Goal: Information Seeking & Learning: Learn about a topic

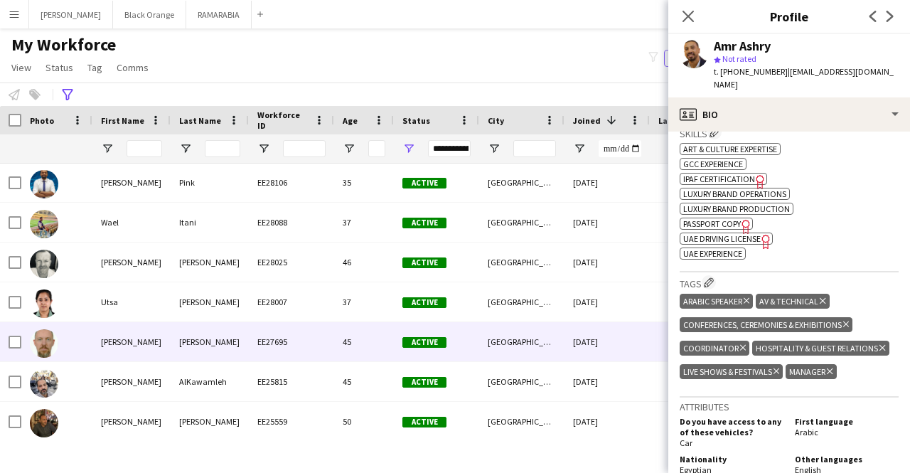
scroll to position [120, 0]
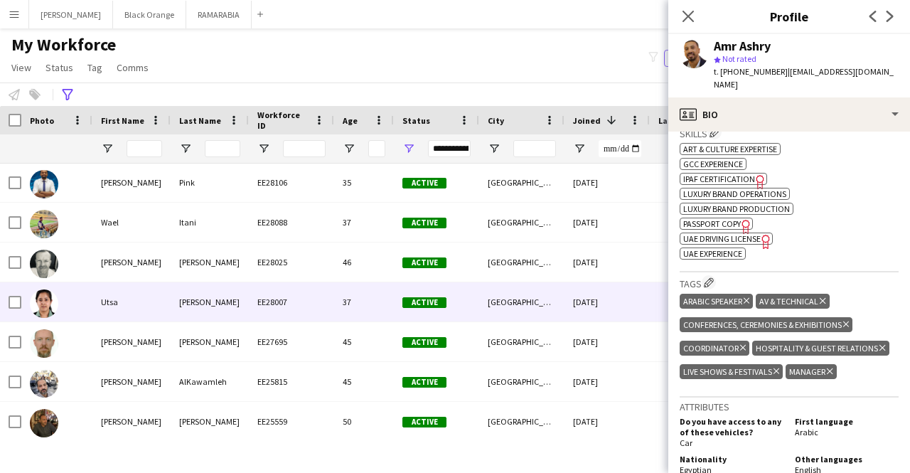
click at [202, 302] on div "[PERSON_NAME]" at bounding box center [210, 301] width 78 height 39
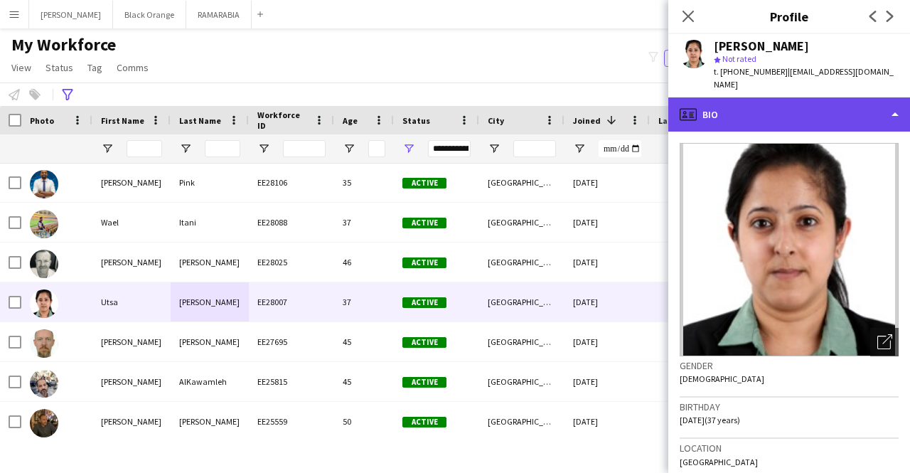
click at [759, 115] on div "profile Bio" at bounding box center [790, 114] width 242 height 34
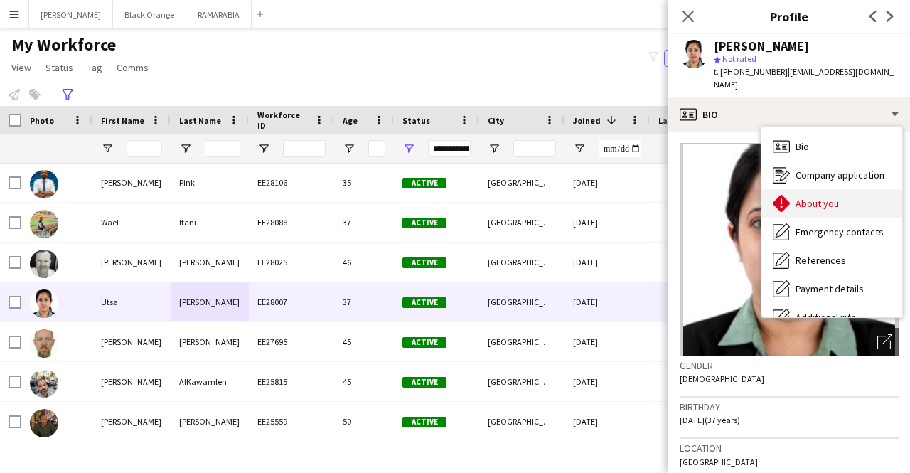
click at [812, 197] on span "About you" at bounding box center [817, 203] width 43 height 13
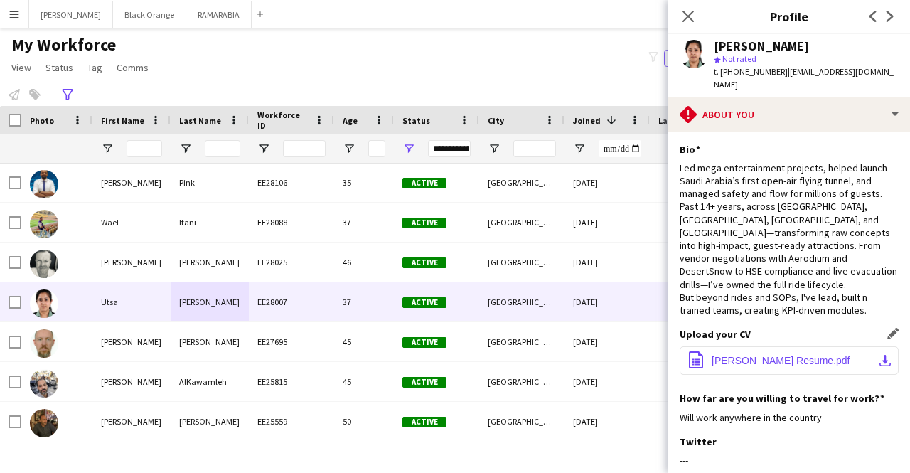
click at [782, 355] on span "[PERSON_NAME] Resume.pdf" at bounding box center [781, 360] width 139 height 11
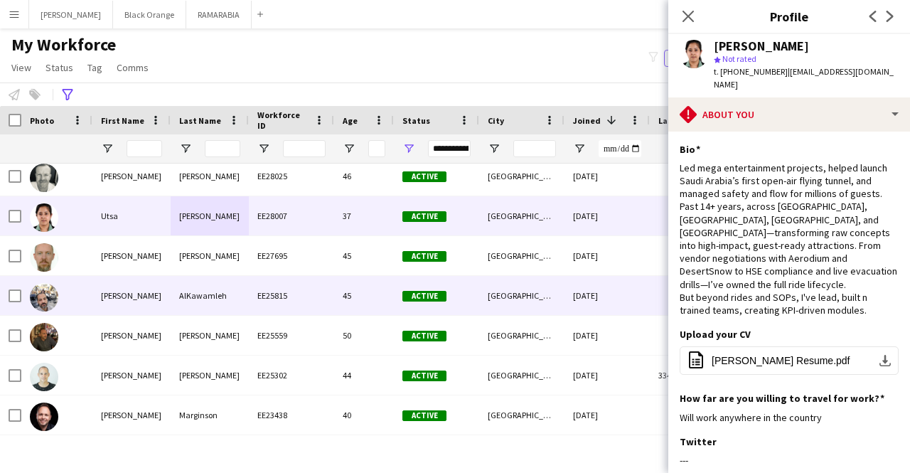
scroll to position [0, 0]
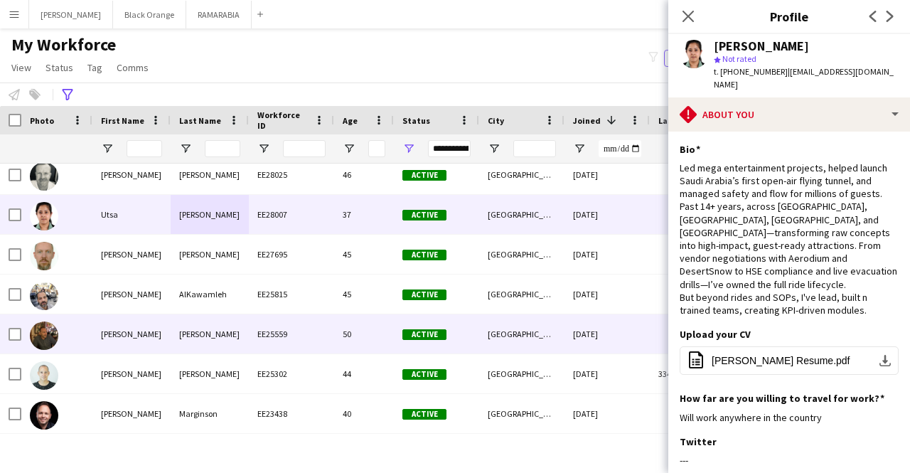
click at [198, 335] on div "[PERSON_NAME]" at bounding box center [210, 333] width 78 height 39
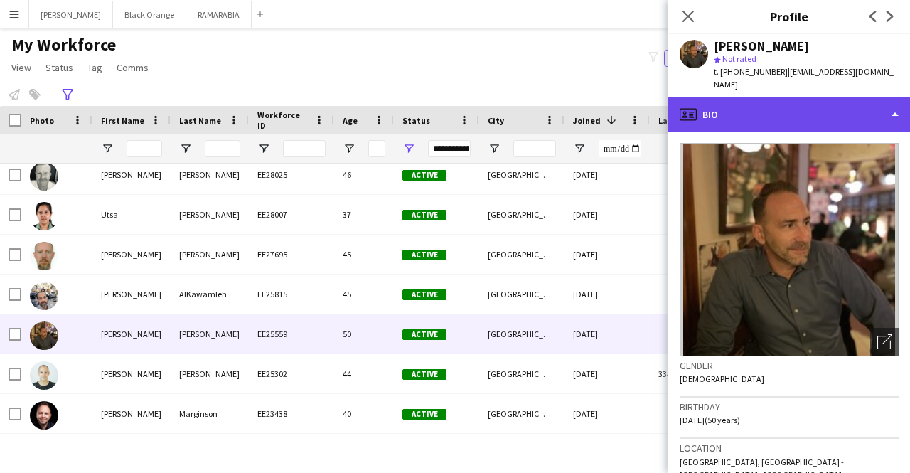
click at [750, 97] on div "profile Bio" at bounding box center [790, 114] width 242 height 34
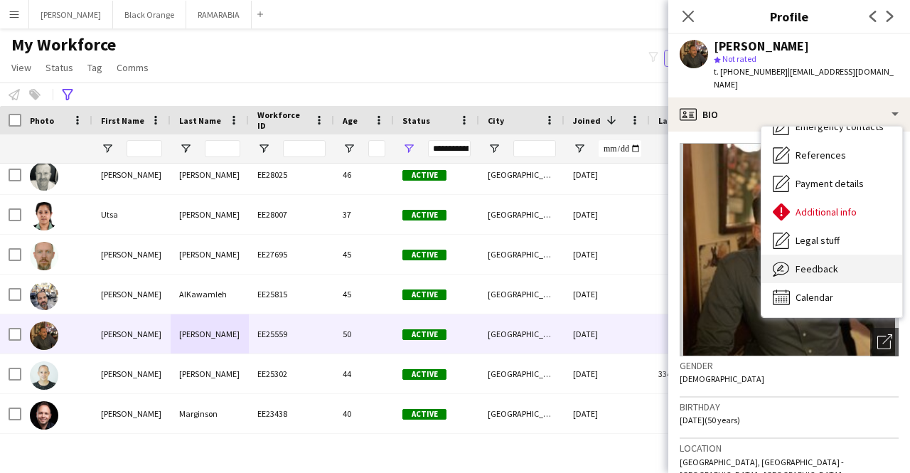
click at [805, 262] on span "Feedback" at bounding box center [817, 268] width 43 height 13
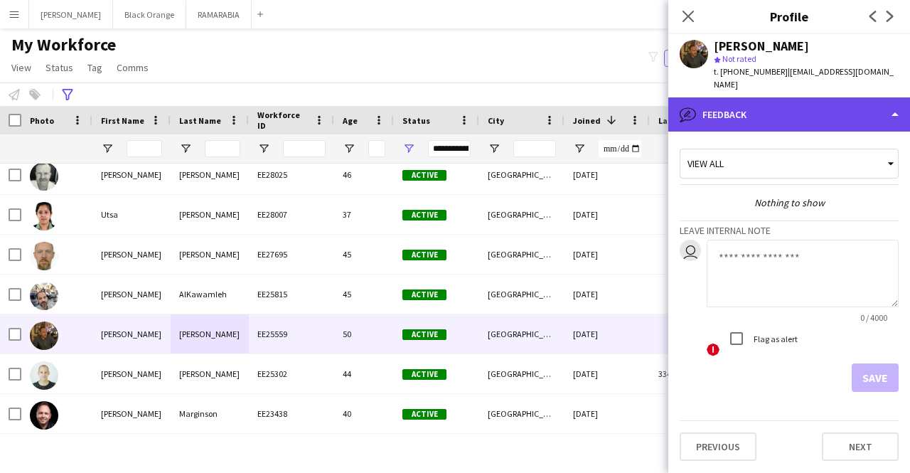
click at [769, 98] on div "bubble-pencil Feedback" at bounding box center [790, 114] width 242 height 34
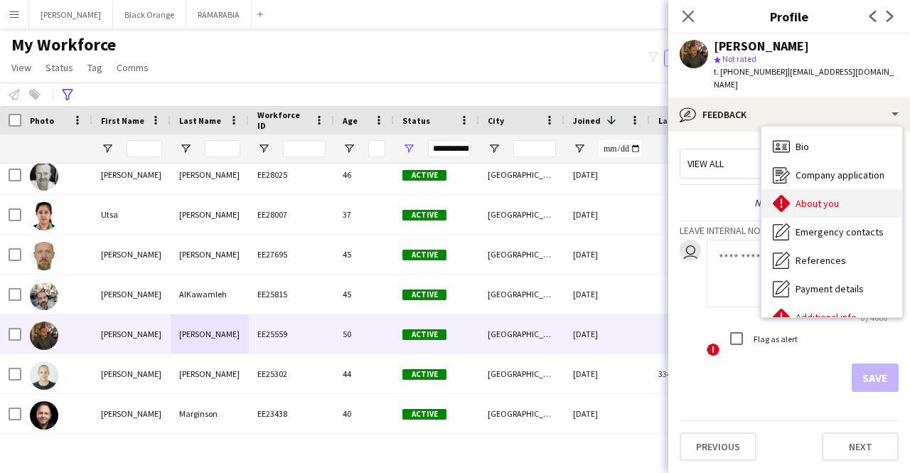
click at [812, 197] on span "About you" at bounding box center [817, 203] width 43 height 13
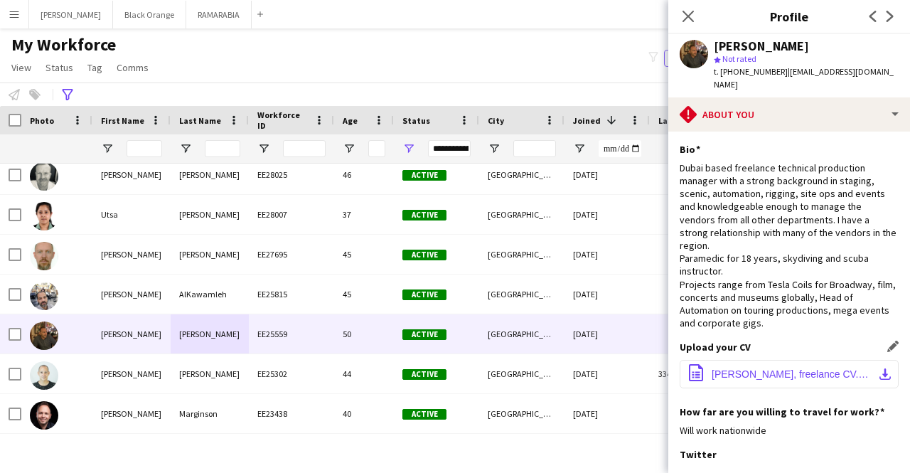
click at [787, 368] on span "[PERSON_NAME], freelance CV.docx" at bounding box center [792, 373] width 161 height 11
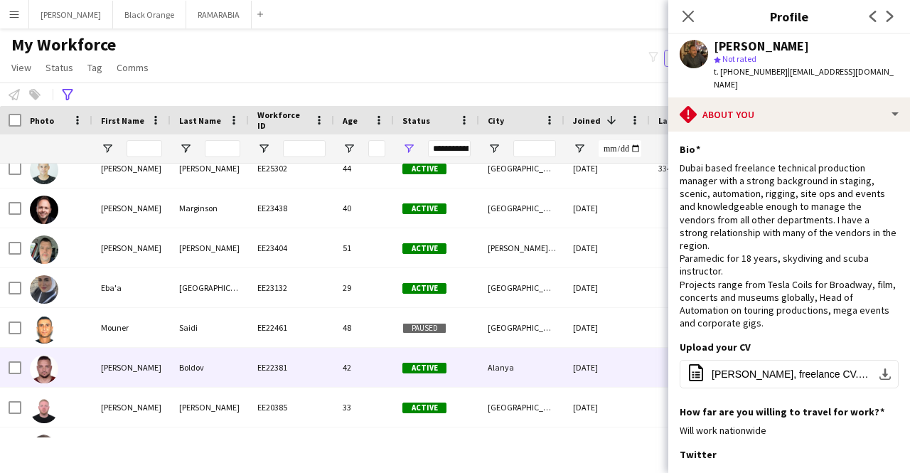
scroll to position [423, 0]
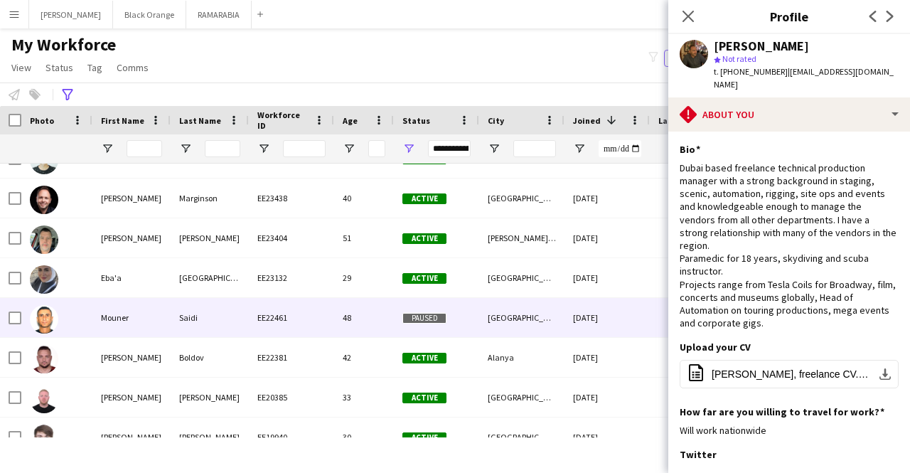
click at [162, 332] on div "Mouner" at bounding box center [131, 317] width 78 height 39
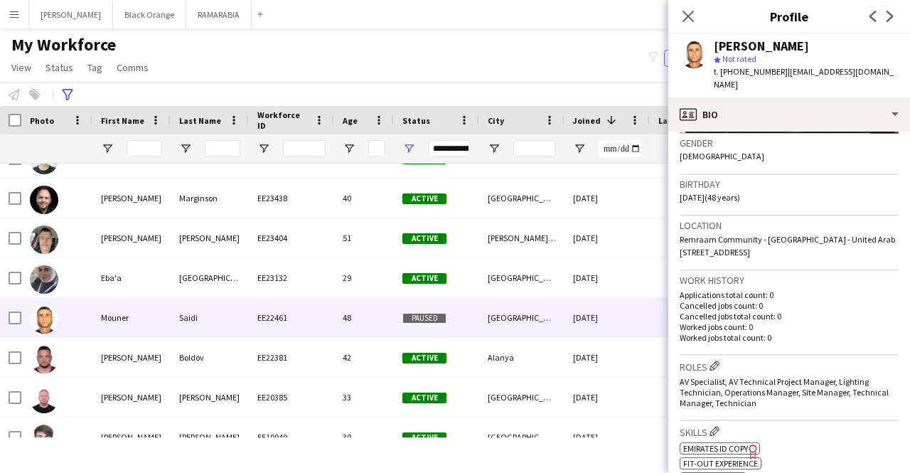
scroll to position [223, 0]
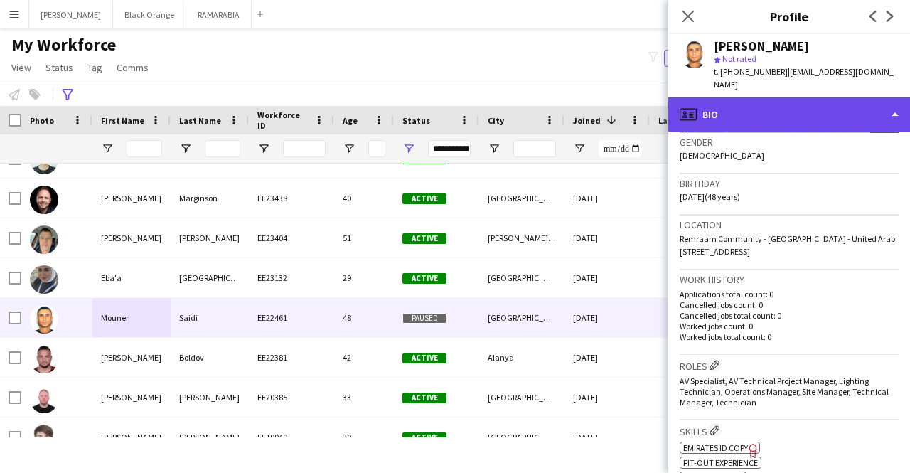
click at [768, 103] on div "profile Bio" at bounding box center [790, 114] width 242 height 34
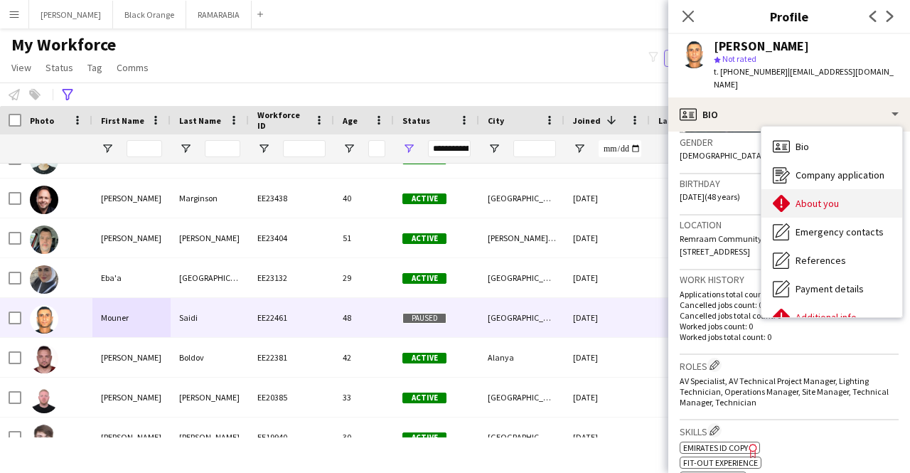
click at [825, 189] on div "About you About you" at bounding box center [832, 203] width 141 height 28
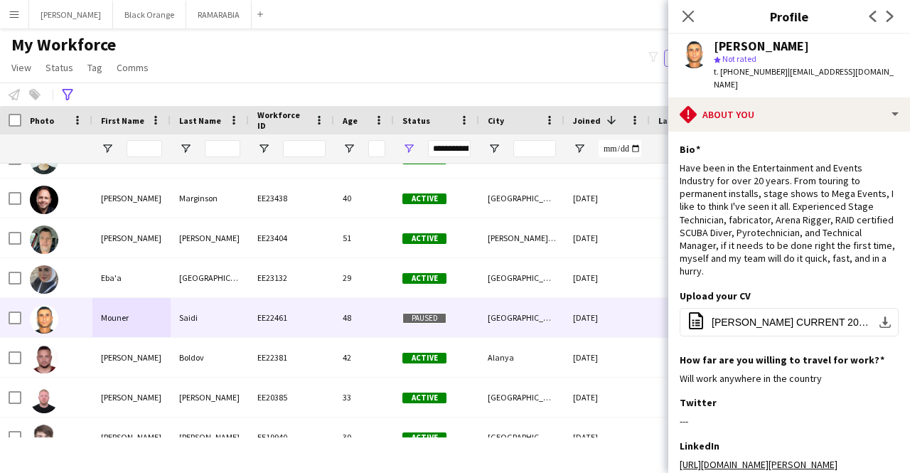
click at [752, 132] on app-section-data-types "Bio Edit this field Have been in the Entertainment and Events Industry for over…" at bounding box center [790, 302] width 242 height 341
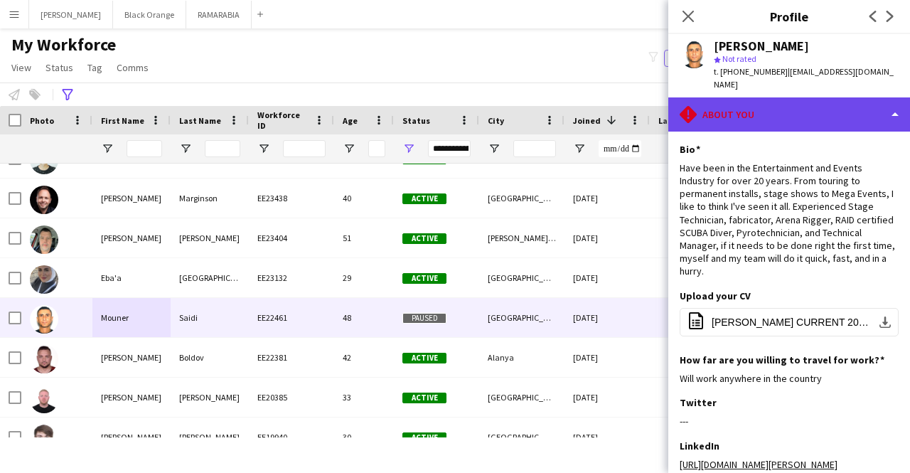
click at [765, 109] on div "rhombus-alert About you" at bounding box center [790, 114] width 242 height 34
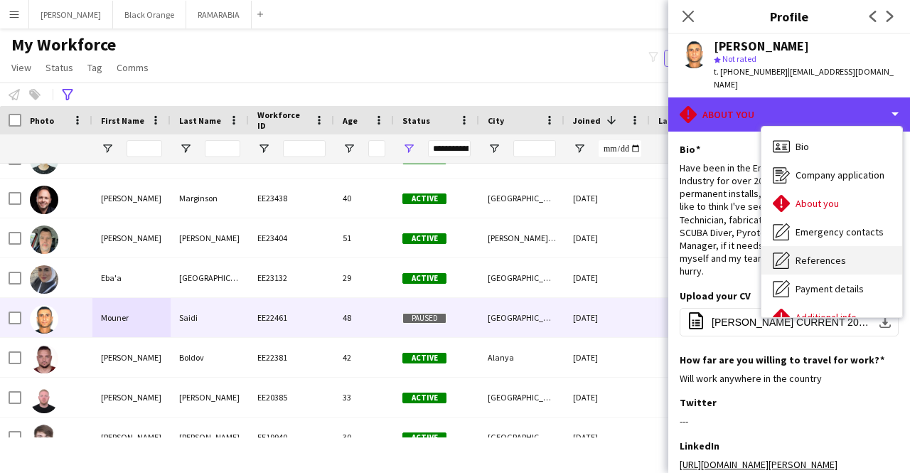
scroll to position [105, 0]
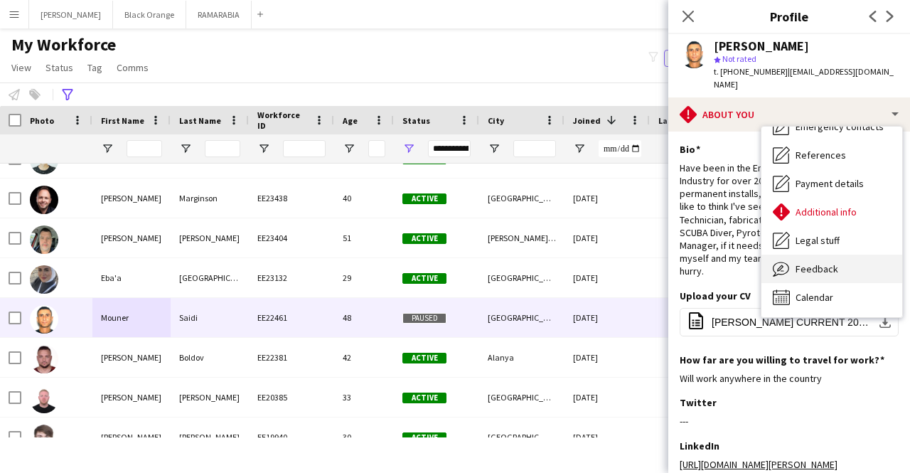
click at [794, 255] on div "Feedback Feedback" at bounding box center [832, 269] width 141 height 28
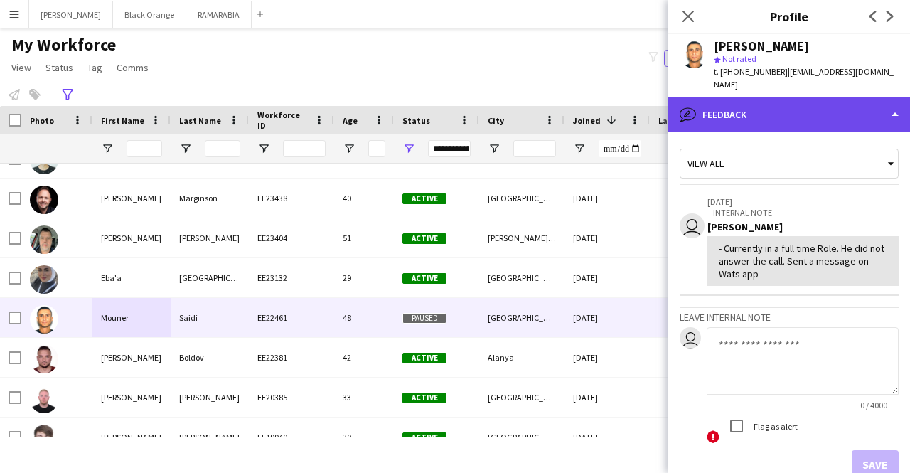
click at [768, 102] on div "bubble-pencil Feedback" at bounding box center [790, 114] width 242 height 34
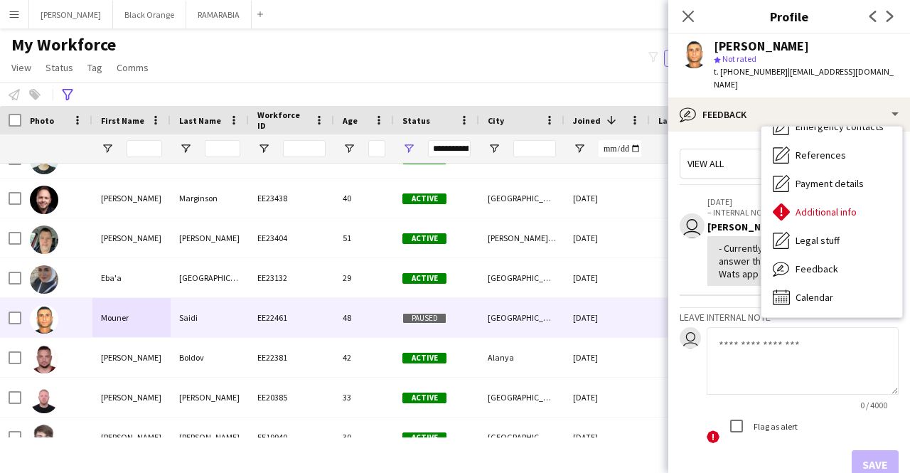
click at [553, 100] on div "**********" at bounding box center [455, 94] width 910 height 23
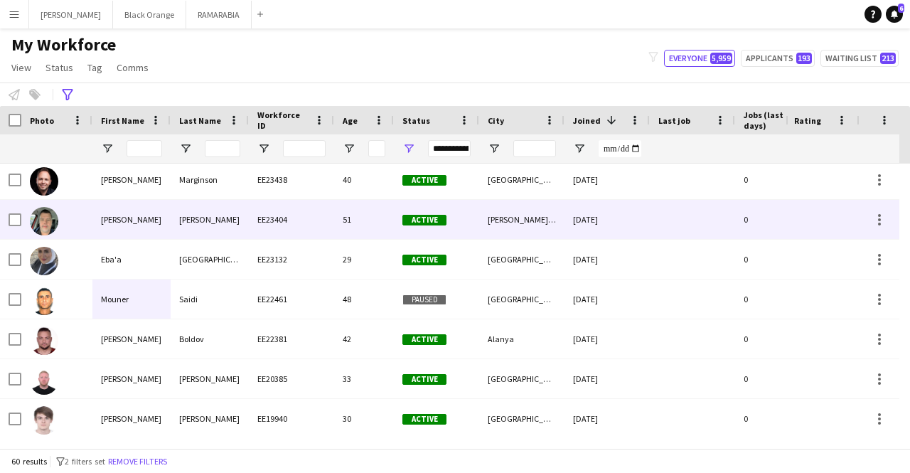
scroll to position [468, 0]
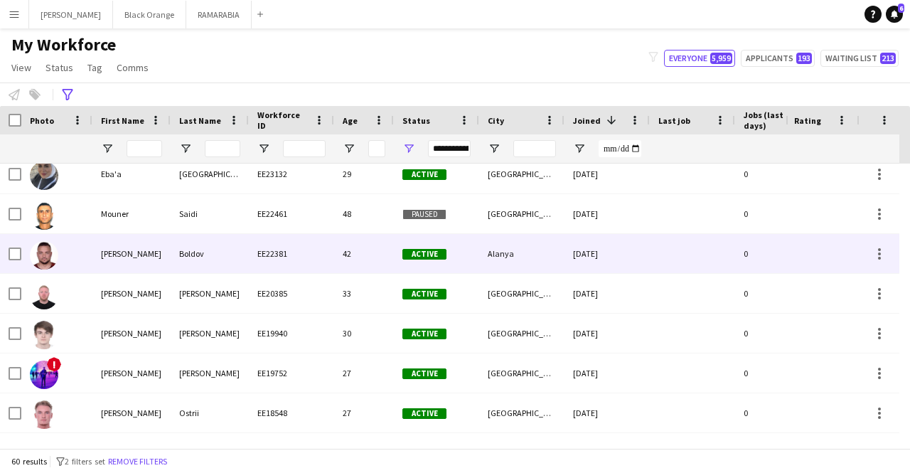
click at [144, 260] on div "[PERSON_NAME]" at bounding box center [131, 253] width 78 height 39
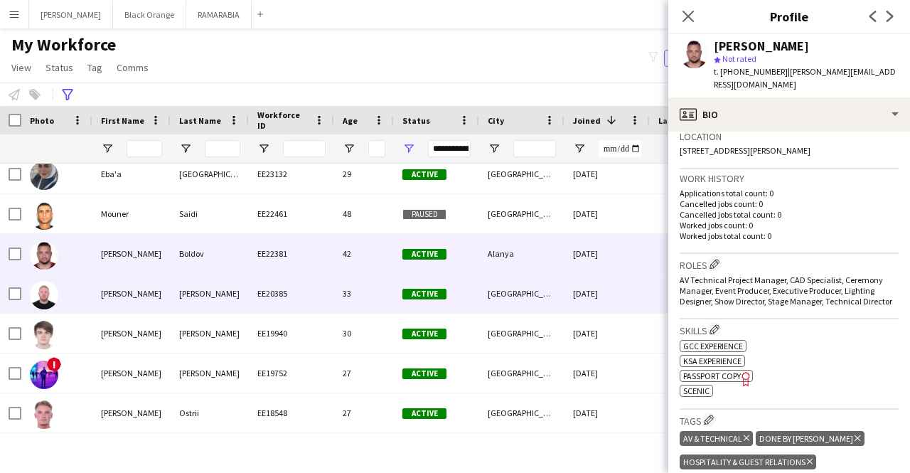
click at [149, 294] on div "[PERSON_NAME]" at bounding box center [131, 293] width 78 height 39
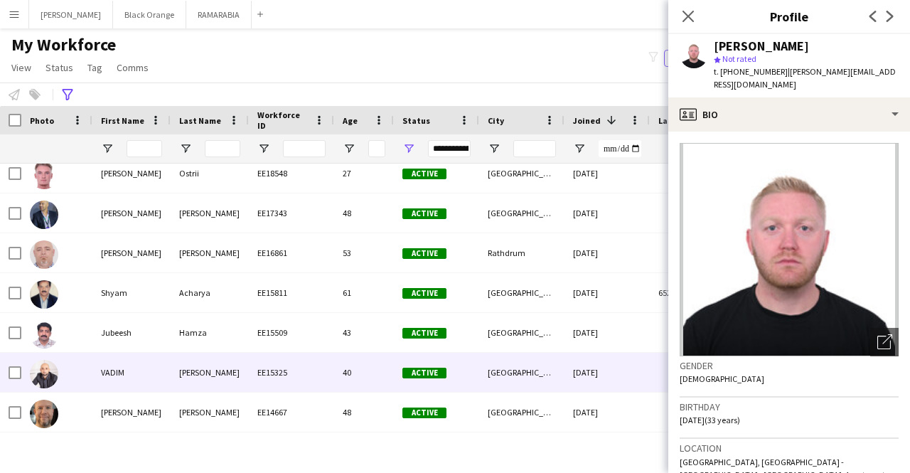
scroll to position [770, 0]
